Goal: Information Seeking & Learning: Find specific fact

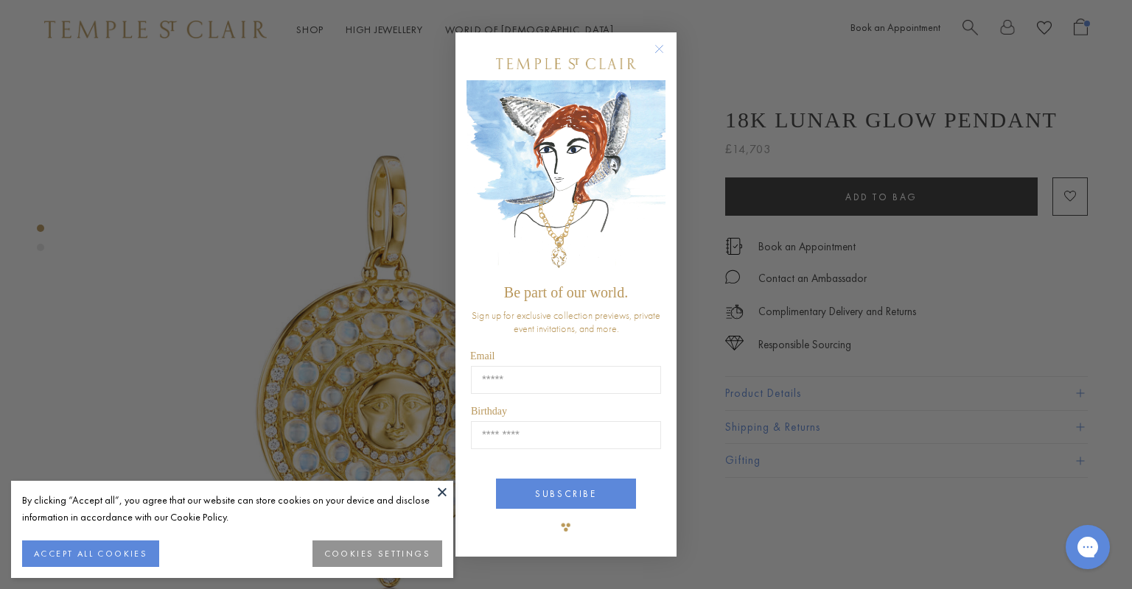
click at [654, 52] on circle "Close dialog" at bounding box center [659, 50] width 18 height 18
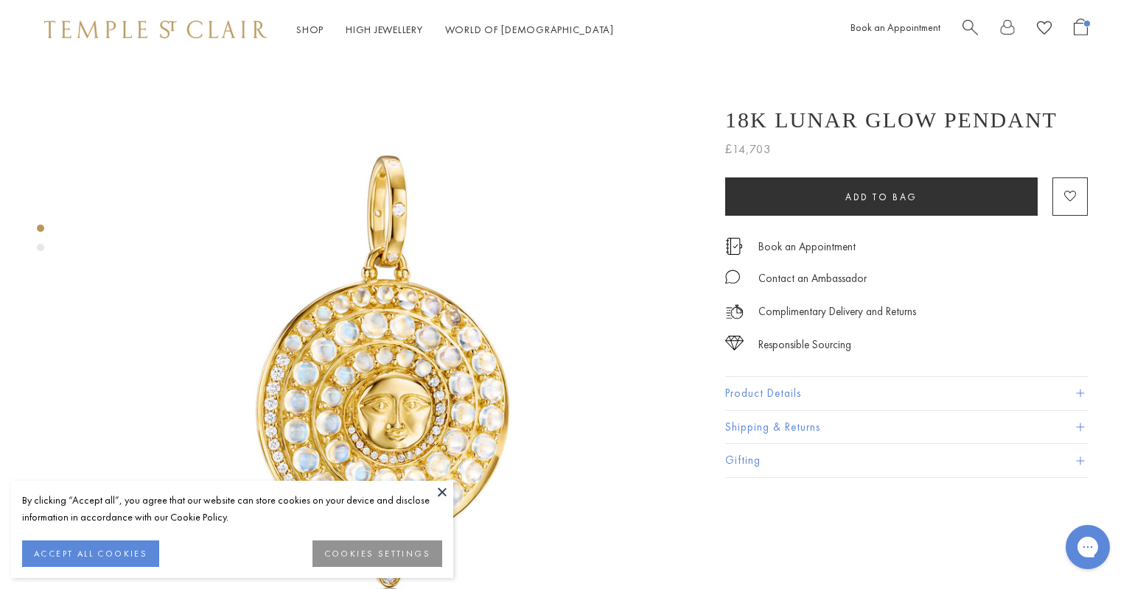
click at [654, 96] on circle "Close dialog" at bounding box center [659, 105] width 18 height 18
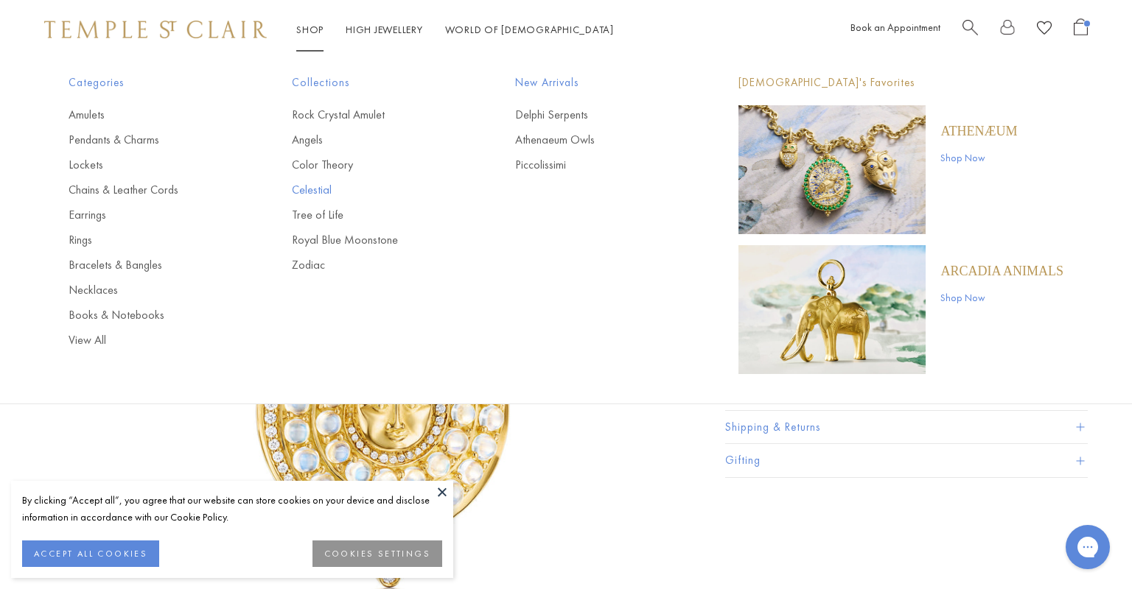
click at [337, 184] on link "Celestial" at bounding box center [374, 190] width 164 height 16
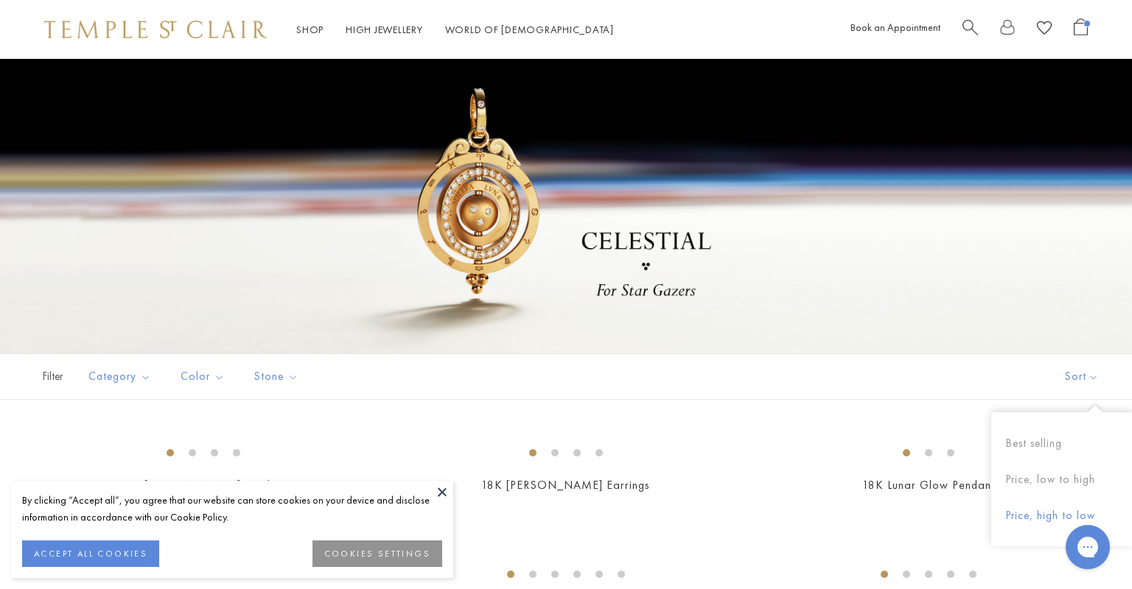
click at [1053, 510] on button "Price, high to low" at bounding box center [1061, 516] width 141 height 36
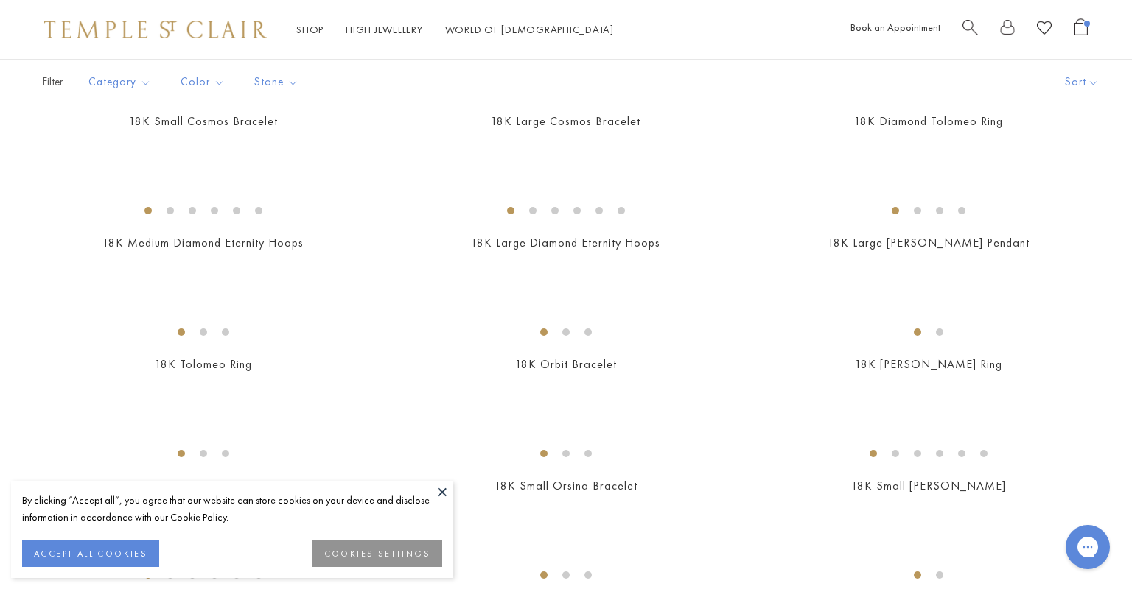
scroll to position [1227, 0]
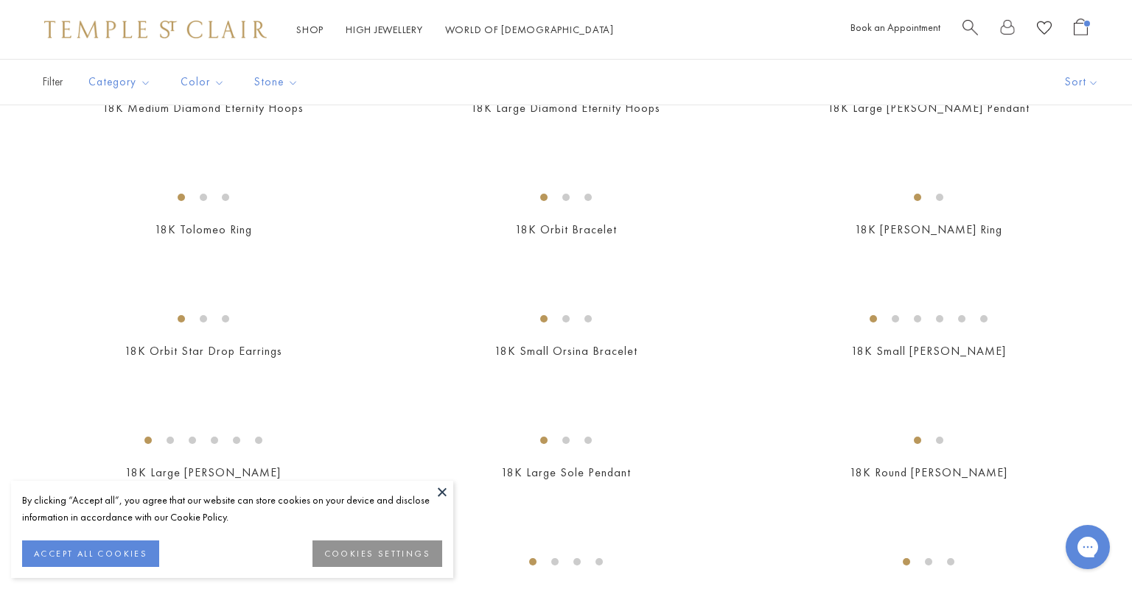
click at [0, 0] on img at bounding box center [0, 0] width 0 height 0
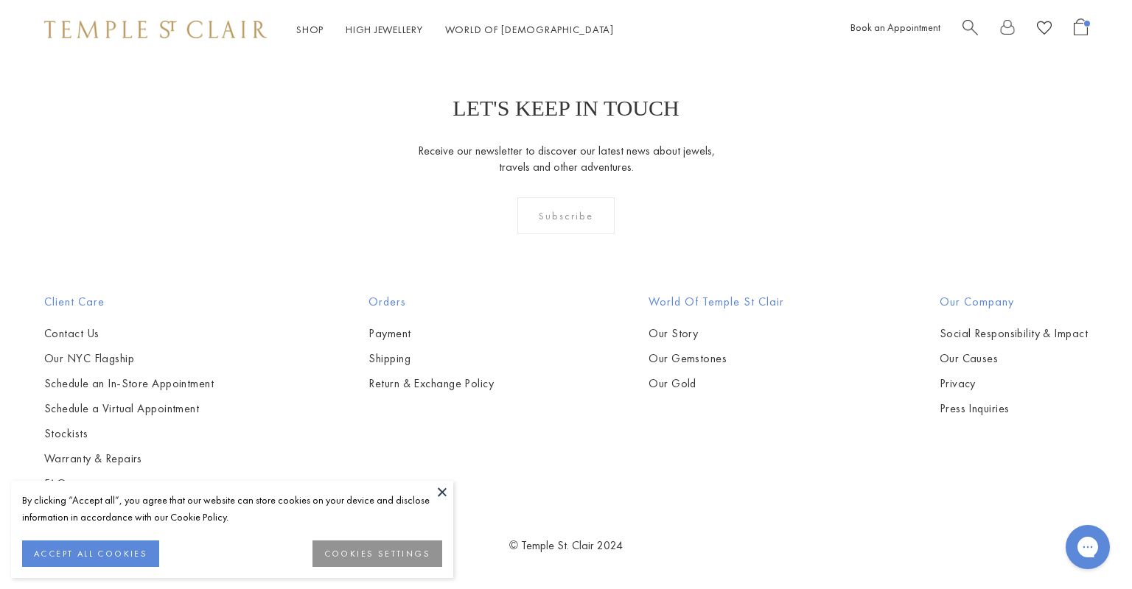
scroll to position [3821, 0]
click at [0, 0] on img at bounding box center [0, 0] width 0 height 0
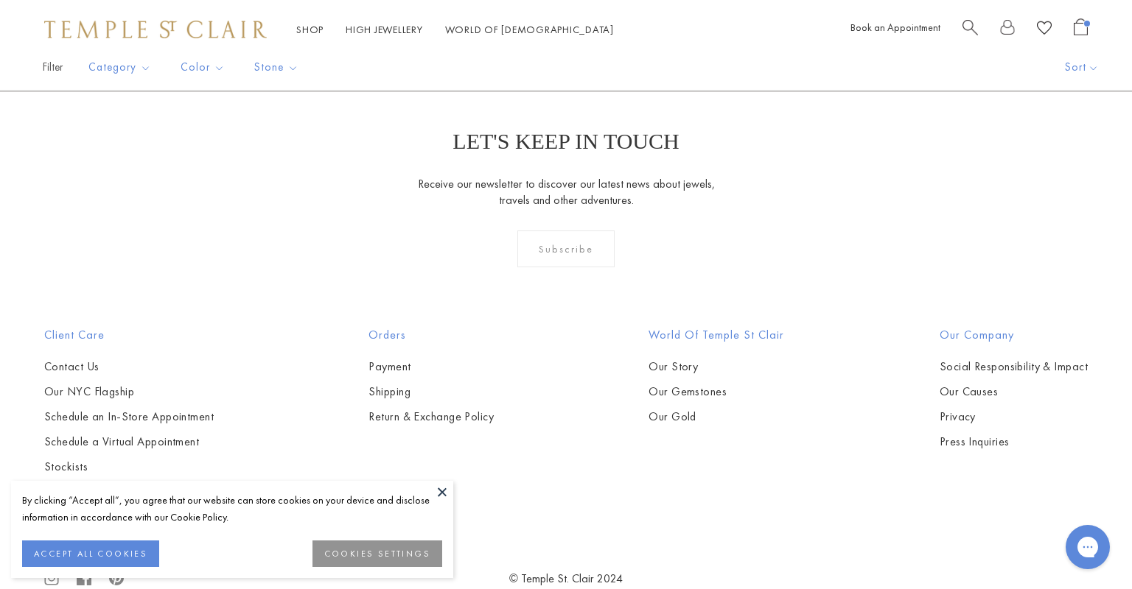
scroll to position [2917, 0]
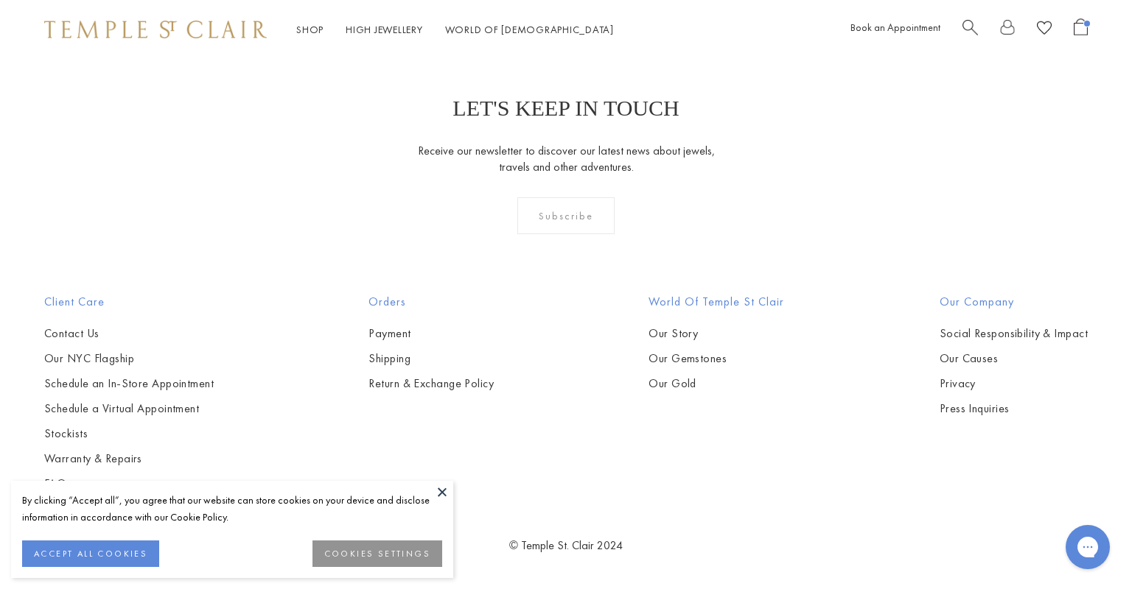
click at [0, 0] on img at bounding box center [0, 0] width 0 height 0
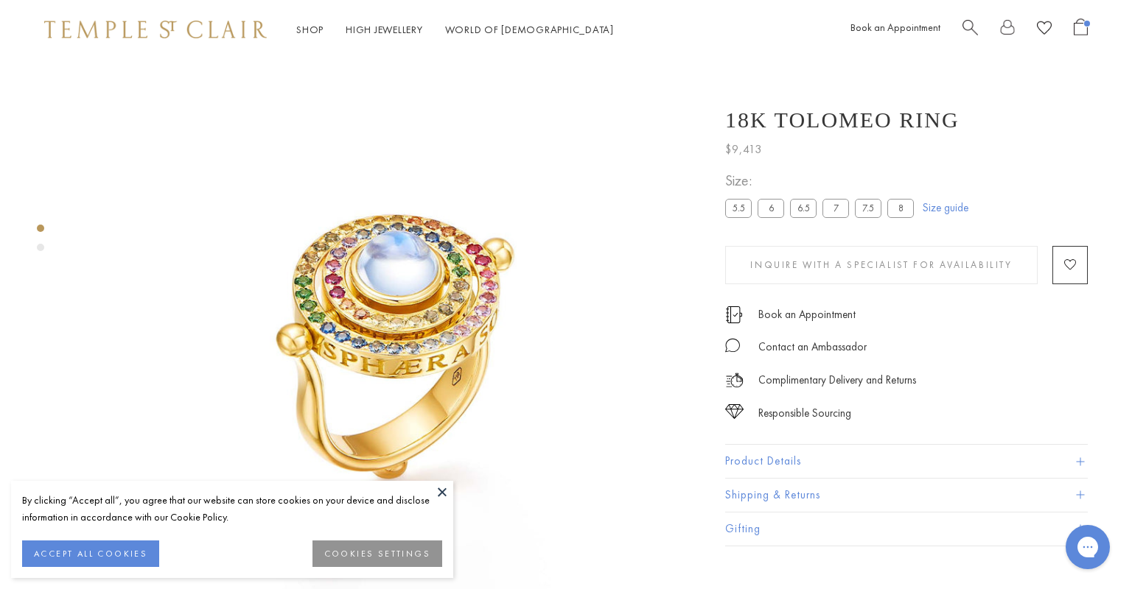
scroll to position [59, 0]
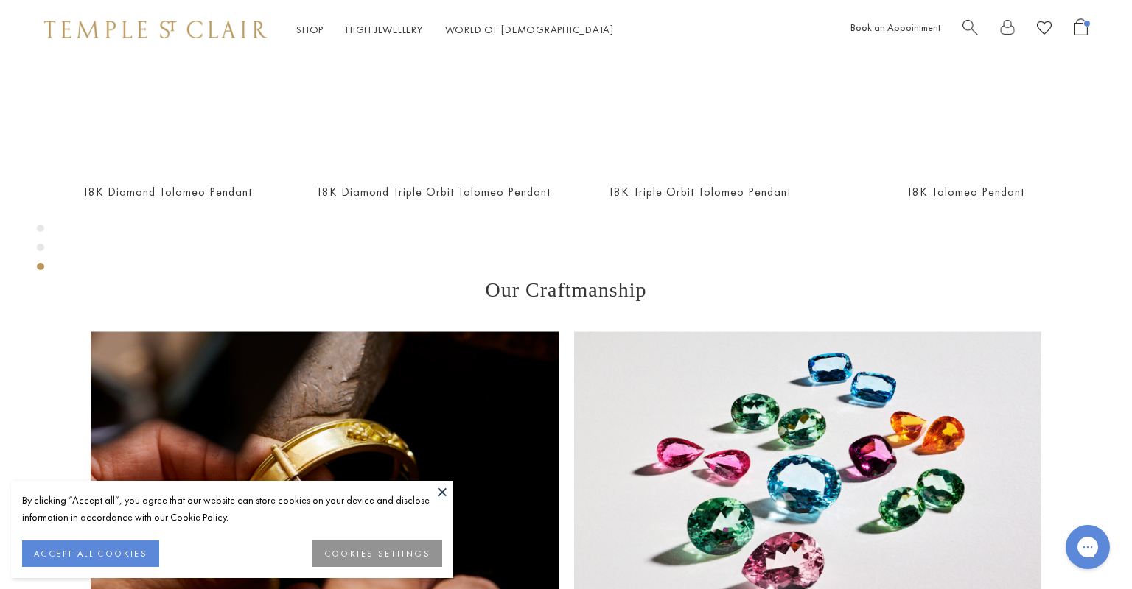
scroll to position [1317, 0]
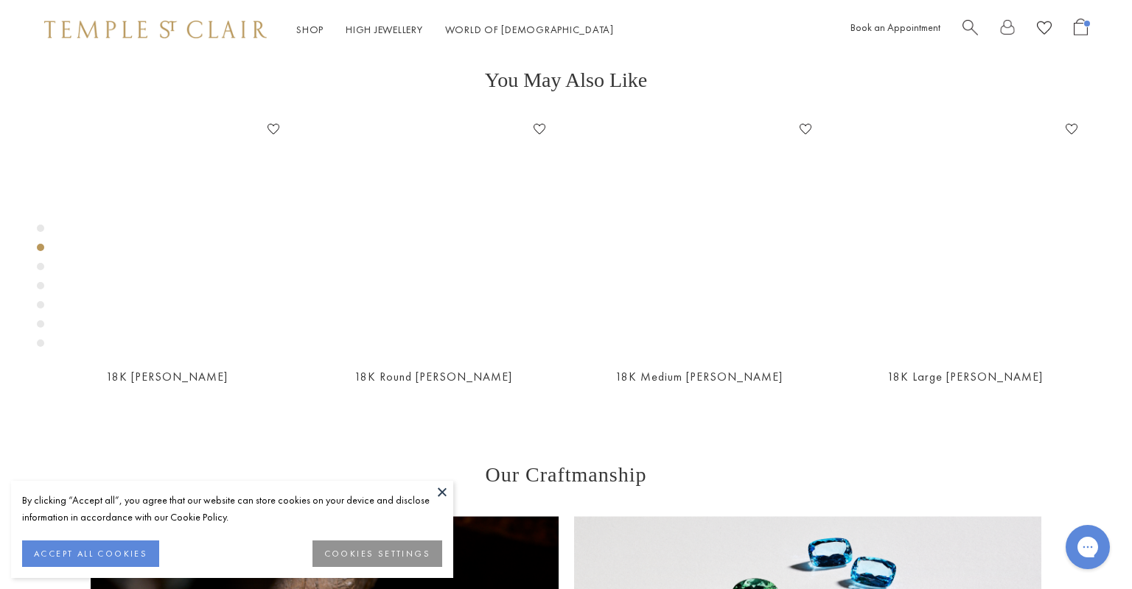
scroll to position [676, 0]
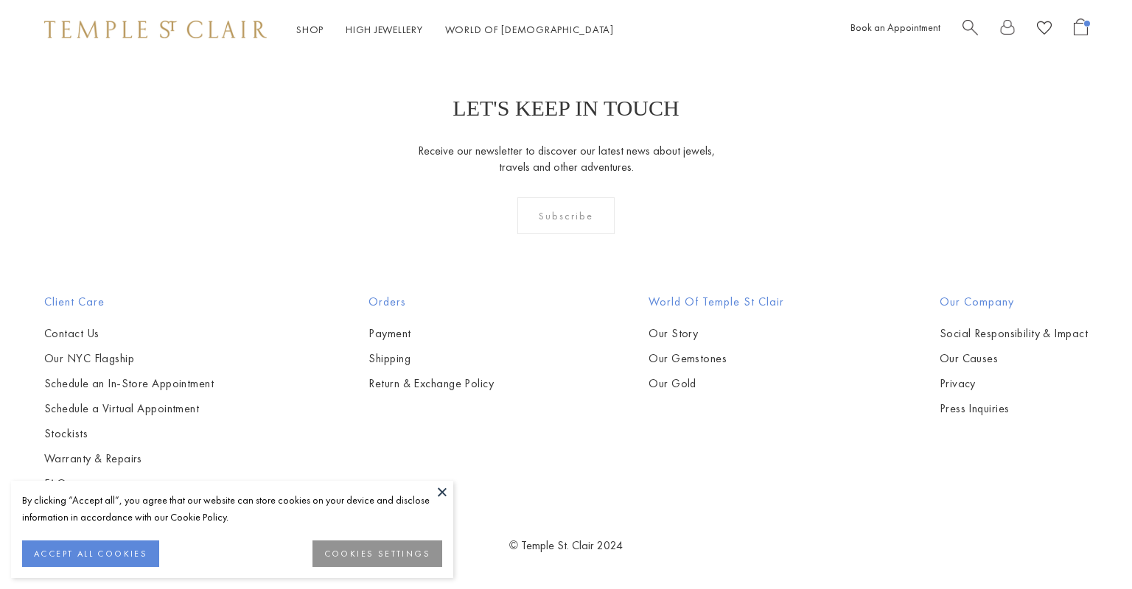
scroll to position [4193, 0]
click at [0, 0] on img at bounding box center [0, 0] width 0 height 0
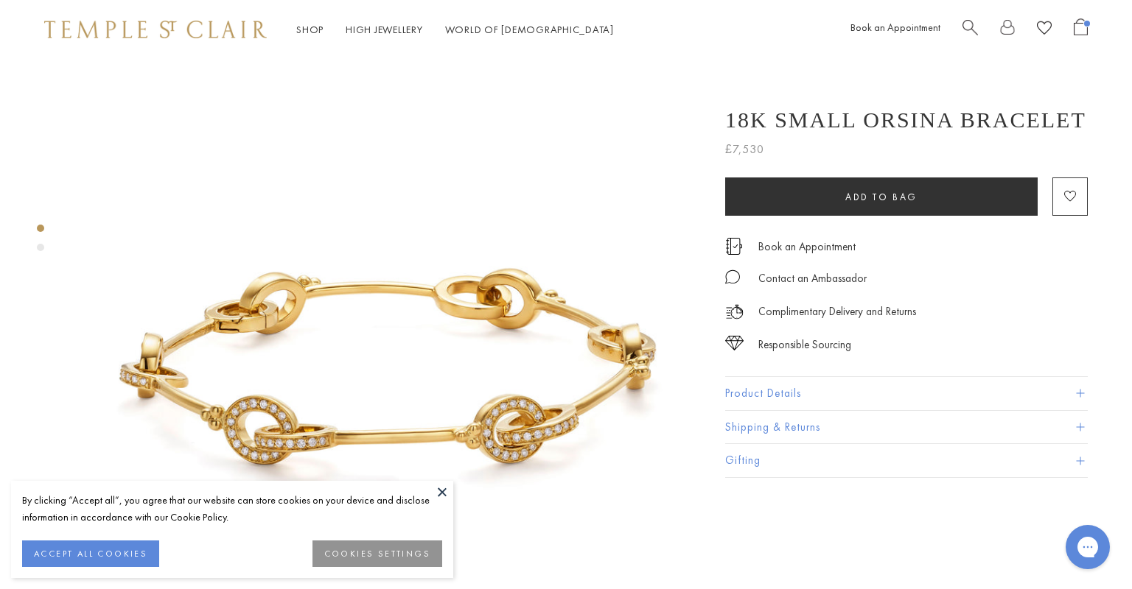
click at [795, 392] on button "Product Details" at bounding box center [906, 393] width 362 height 33
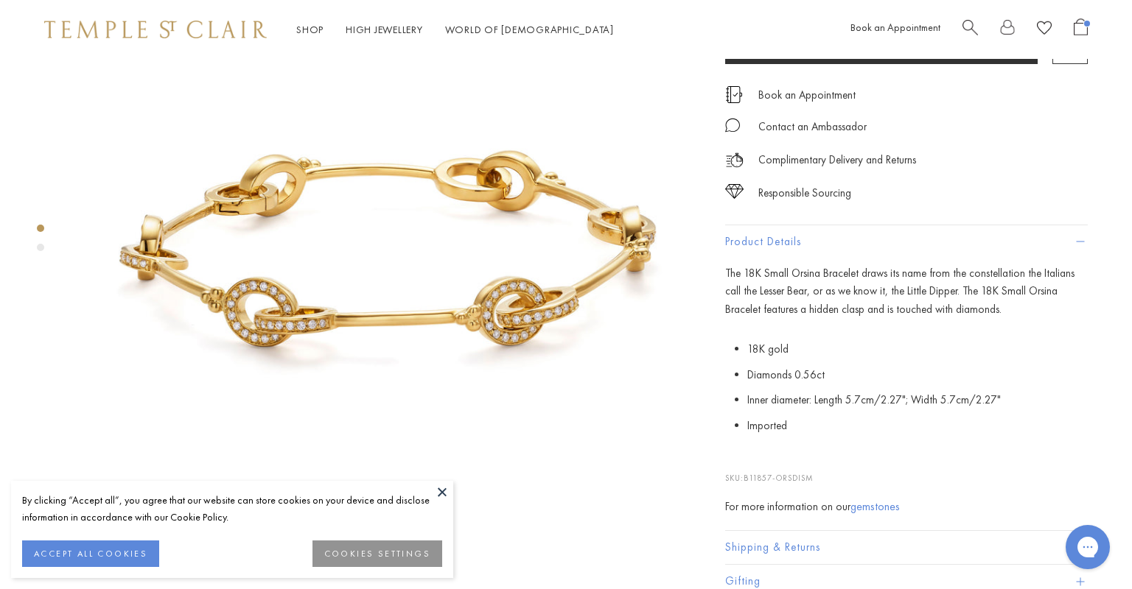
scroll to position [243, 0]
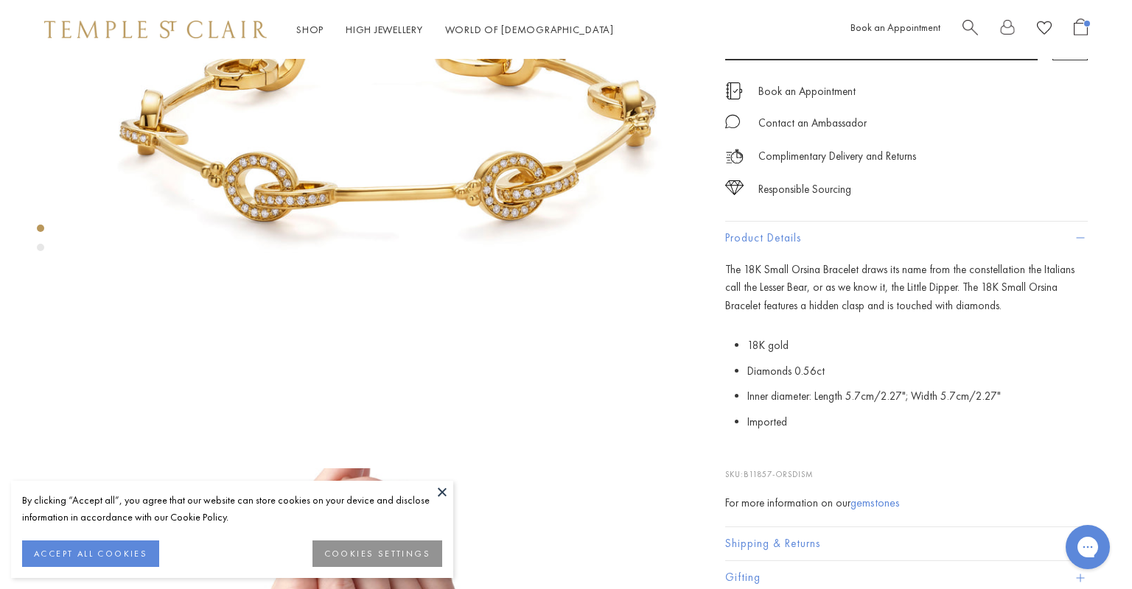
drag, startPoint x: 835, startPoint y: 471, endPoint x: 746, endPoint y: 470, distance: 89.9
click at [746, 470] on p "SKU: B11857-ORSDISM" at bounding box center [906, 467] width 362 height 28
copy p "B11857-ORSDISM"
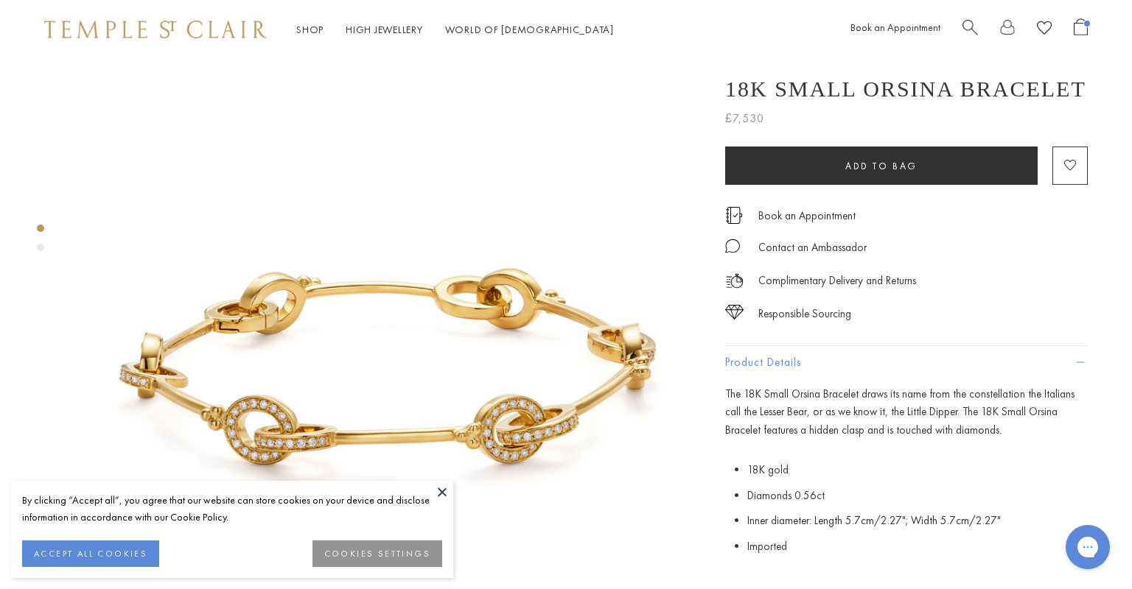
scroll to position [0, 0]
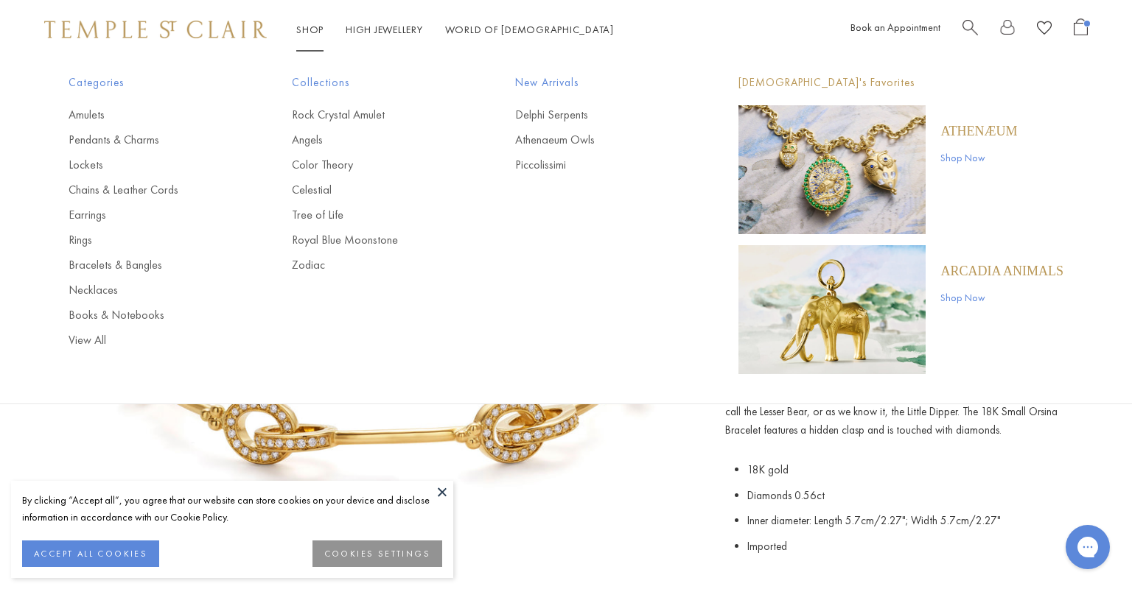
click at [975, 29] on span "Search" at bounding box center [969, 25] width 15 height 15
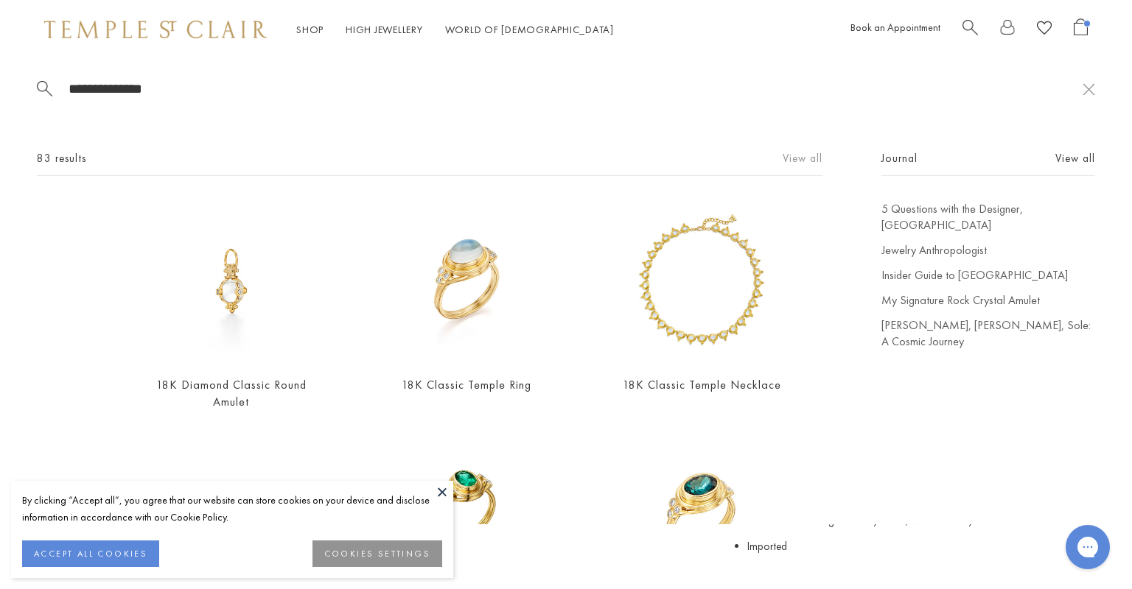
type input "**********"
click at [796, 158] on link "View all" at bounding box center [802, 158] width 40 height 16
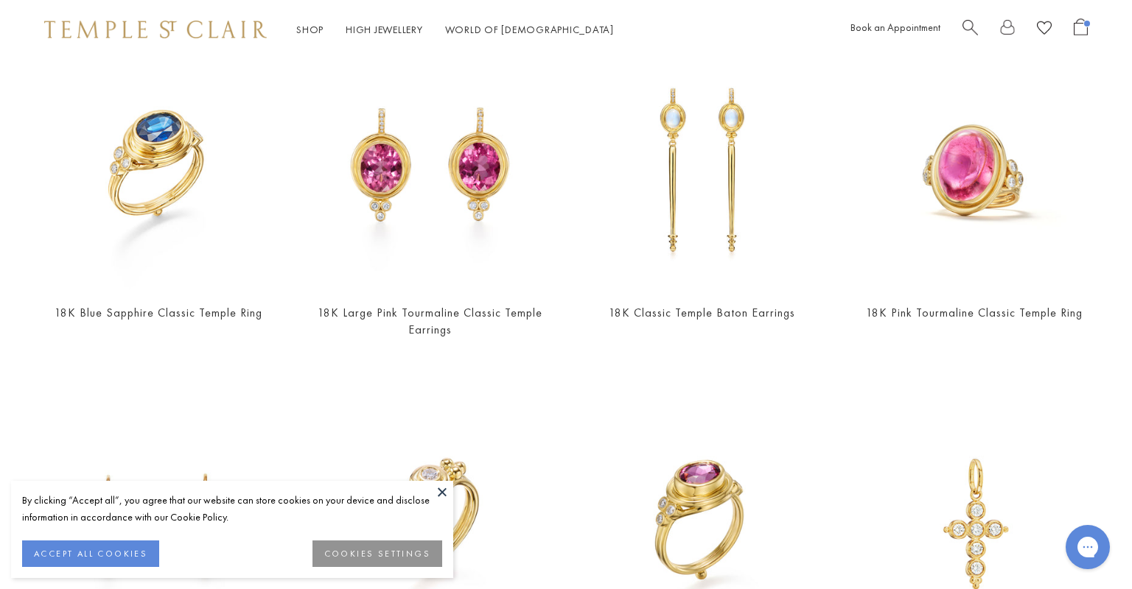
scroll to position [842, 0]
click at [967, 173] on img at bounding box center [973, 170] width 242 height 242
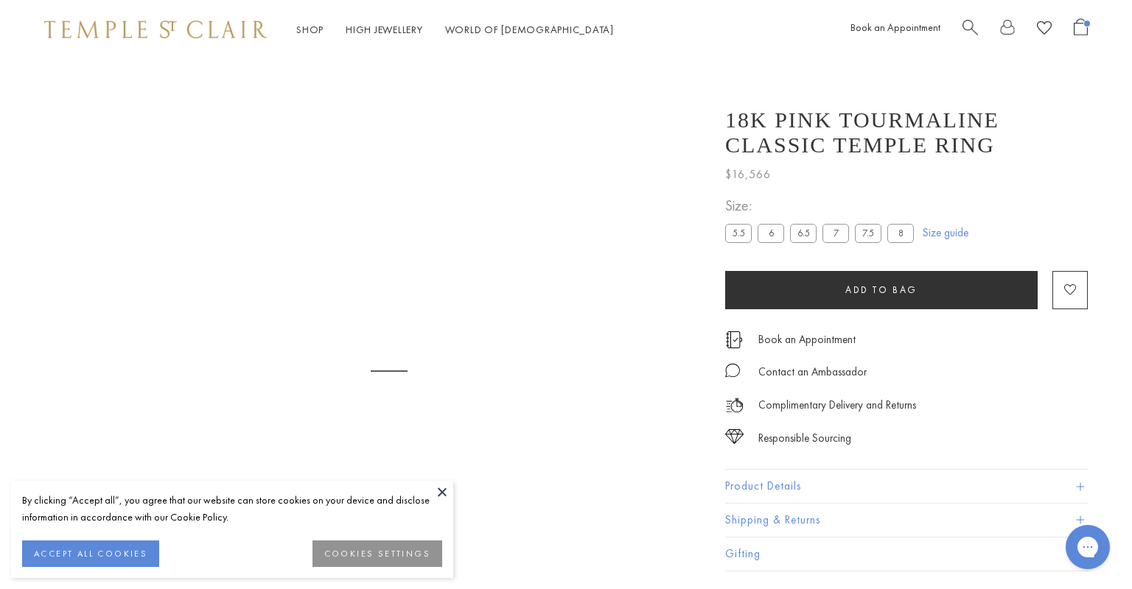
scroll to position [59, 0]
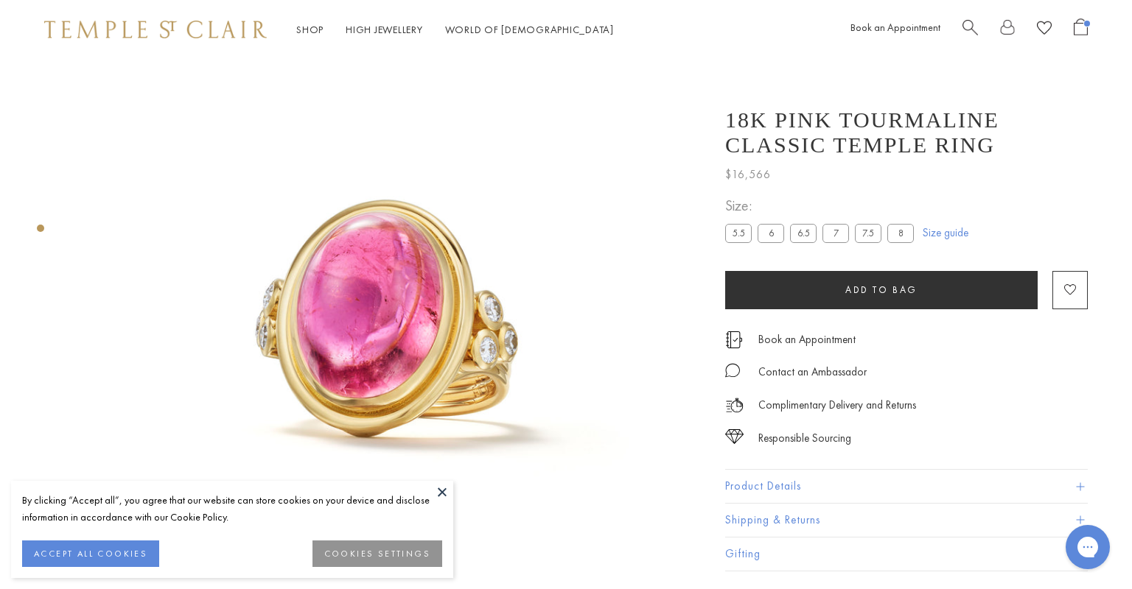
click at [757, 486] on button "Product Details" at bounding box center [906, 486] width 362 height 33
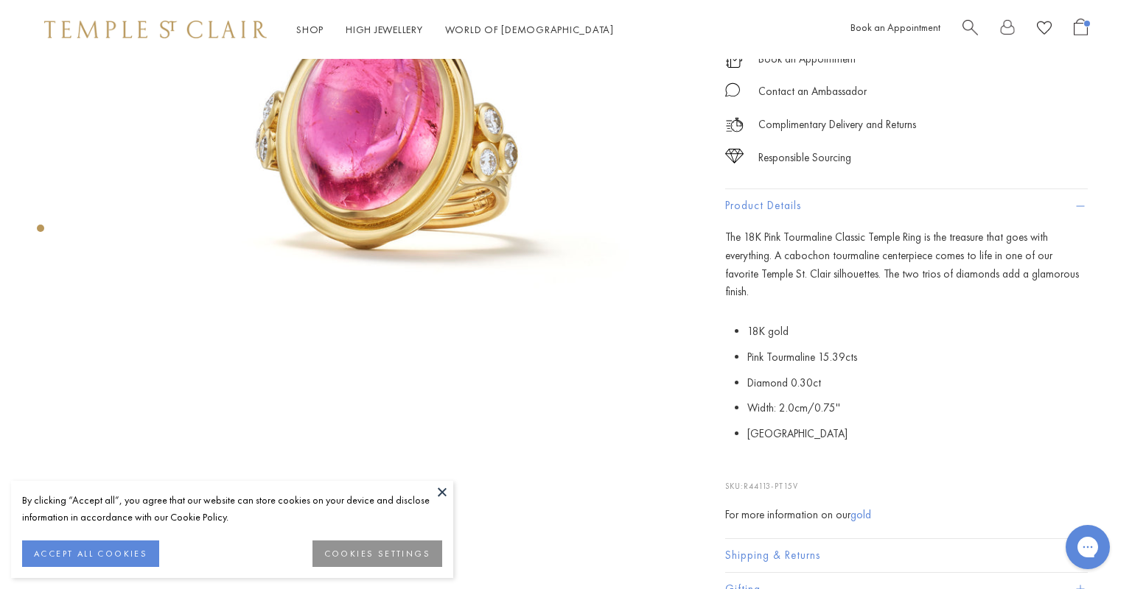
scroll to position [313, 0]
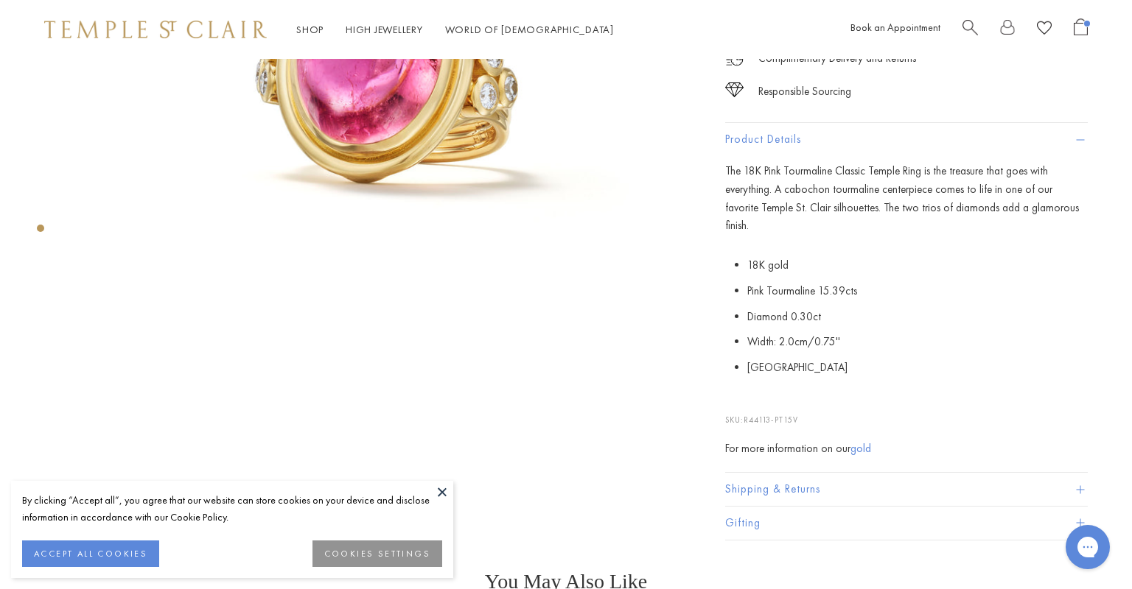
drag, startPoint x: 810, startPoint y: 395, endPoint x: 747, endPoint y: 398, distance: 63.4
click at [747, 399] on p "SKU: R44113-PT15V" at bounding box center [906, 413] width 362 height 28
copy p "R44113-PT15V"
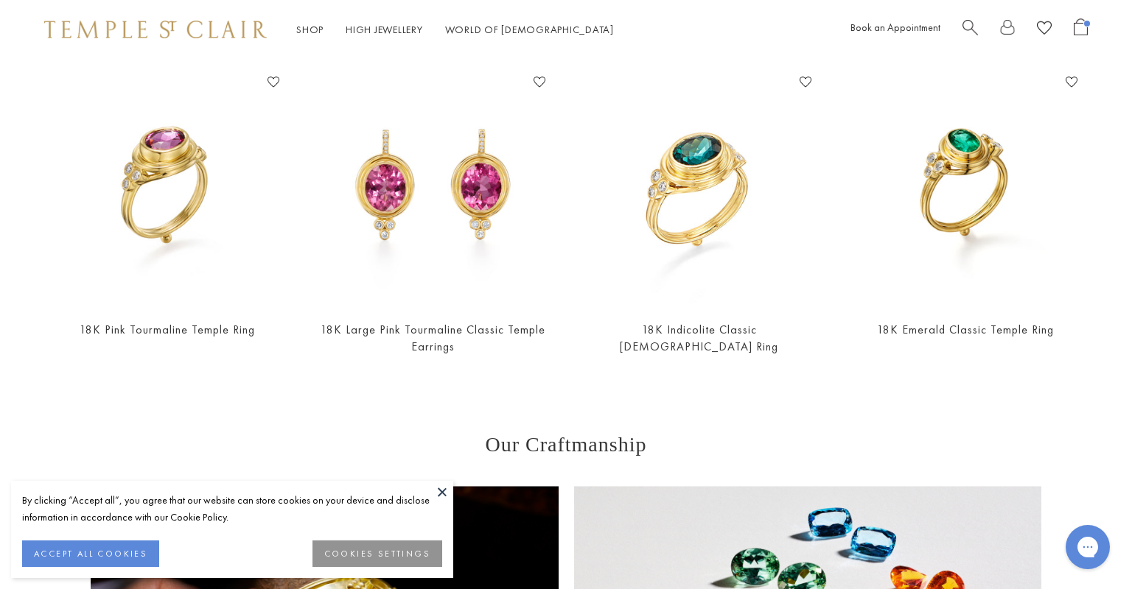
scroll to position [863, 0]
